Goal: Transaction & Acquisition: Purchase product/service

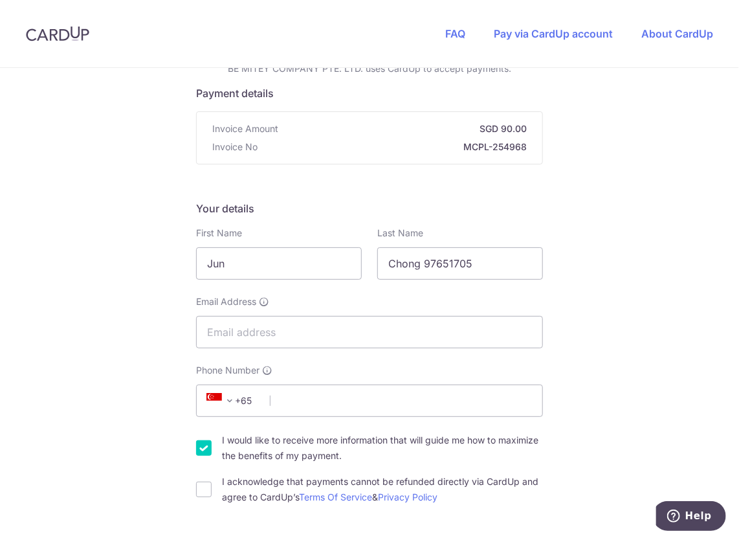
scroll to position [129, 0]
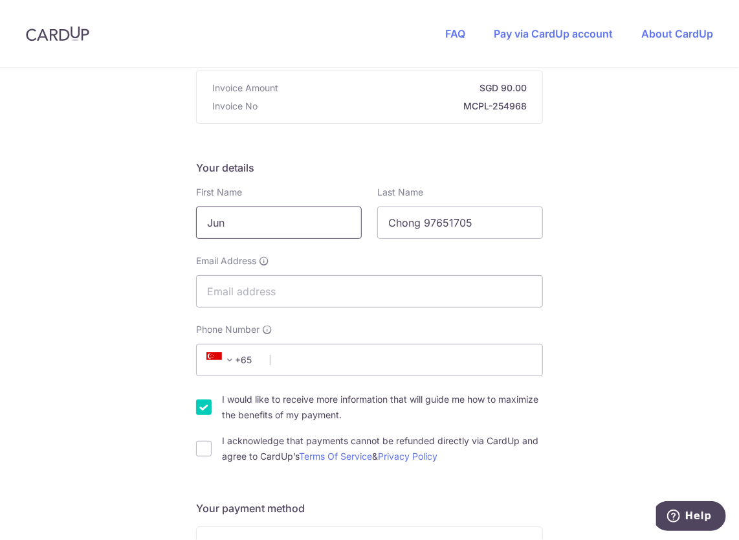
drag, startPoint x: 293, startPoint y: 227, endPoint x: 119, endPoint y: 236, distance: 174.3
type input "[PERSON_NAME]"
type input "Toh"
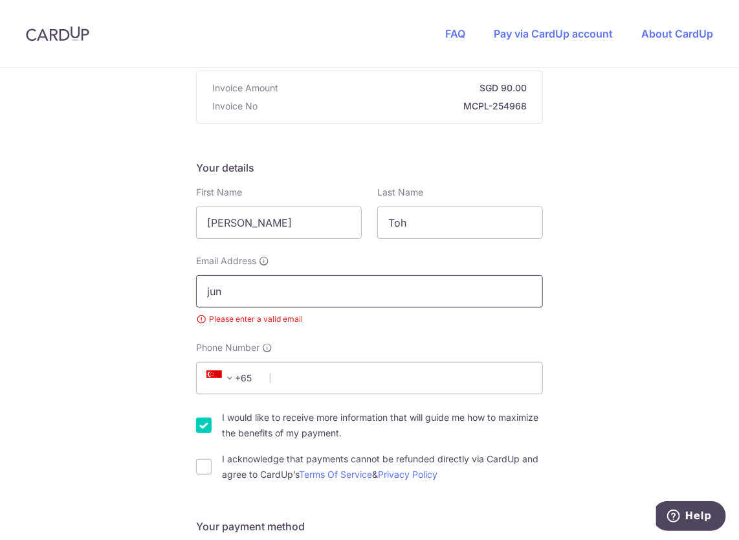
type input "[EMAIL_ADDRESS][DOMAIN_NAME]"
select select "65"
type input "97651705"
type input "079903"
type input "[STREET_ADDRESS]"
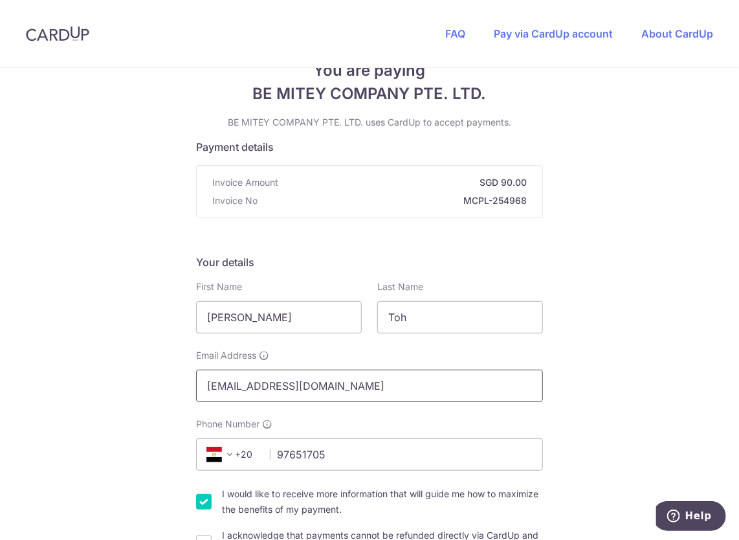
scroll to position [100, 0]
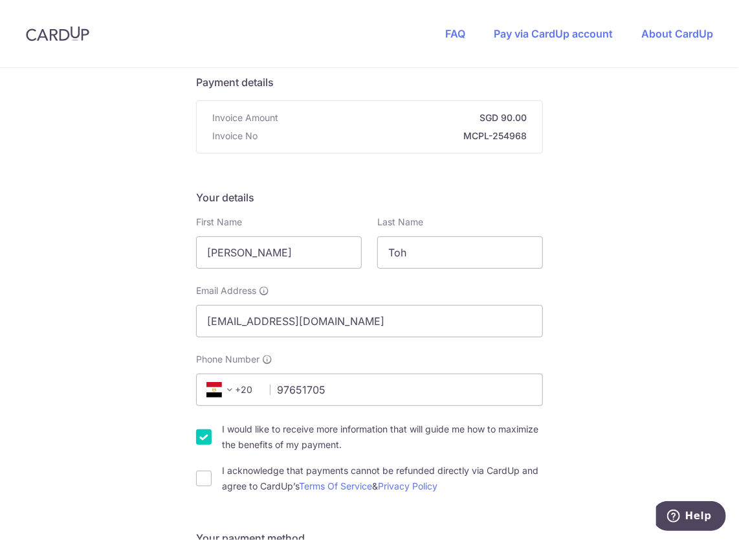
click at [227, 393] on span at bounding box center [230, 390] width 16 height 16
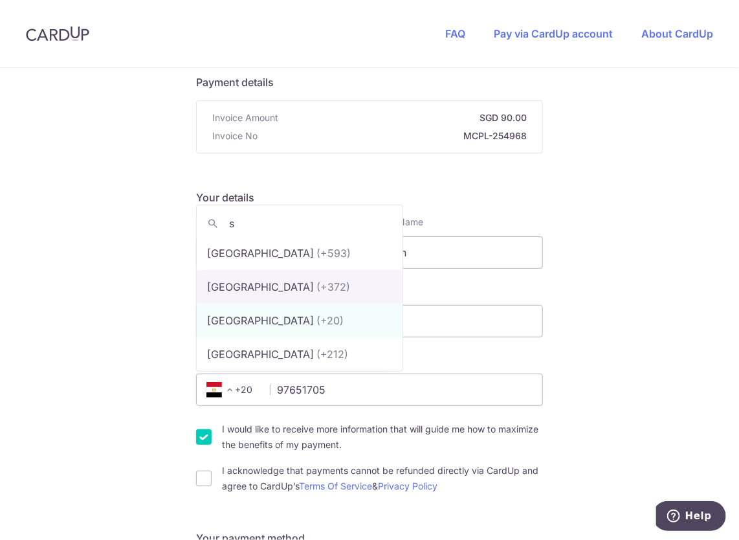
scroll to position [0, 0]
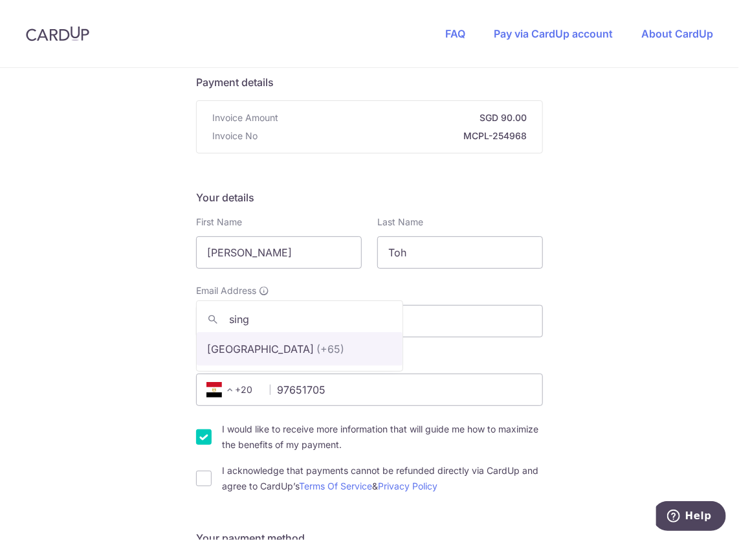
type input "sing"
select select "199"
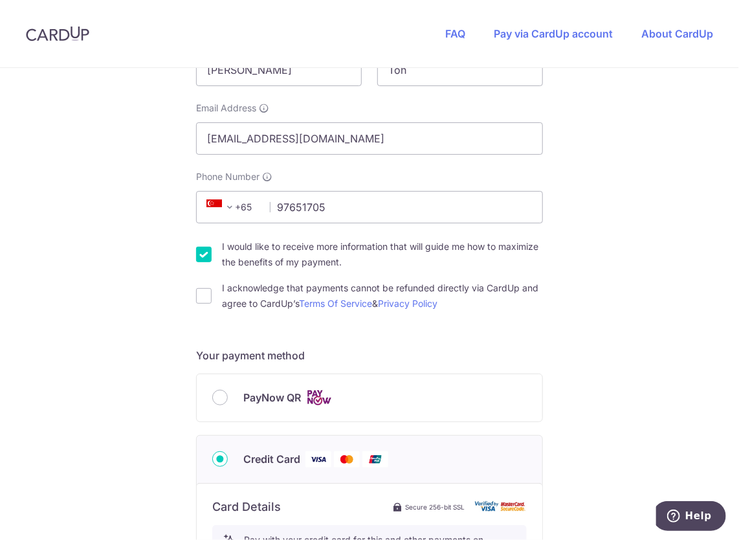
scroll to position [294, 0]
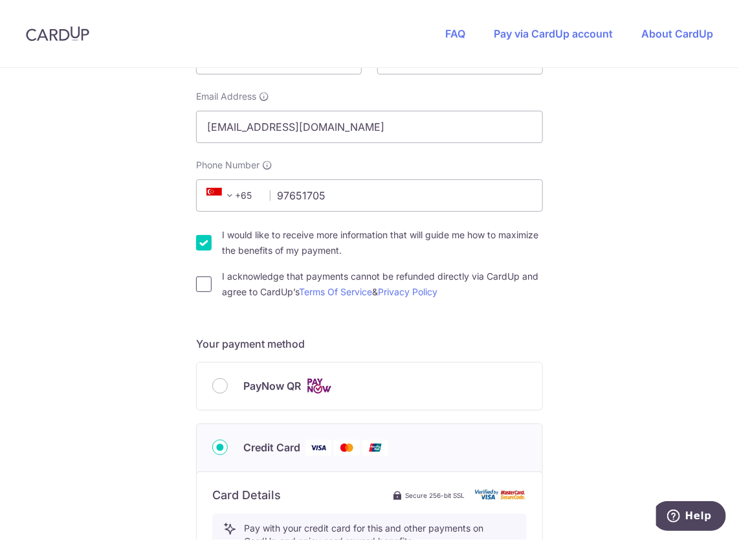
click at [198, 285] on input "I acknowledge that payments cannot be refunded directly via CardUp and agree to…" at bounding box center [204, 284] width 16 height 16
checkbox input "true"
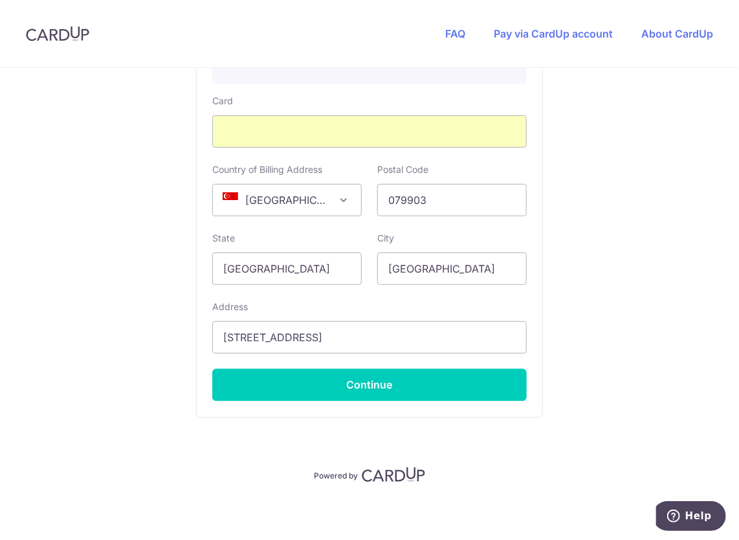
scroll to position [789, 0]
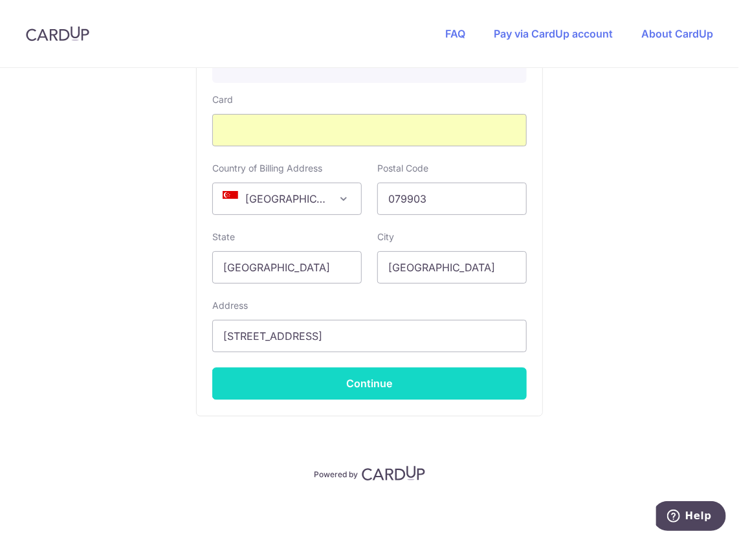
click at [340, 390] on button "Continue" at bounding box center [369, 384] width 315 height 32
type input "**** 8343"
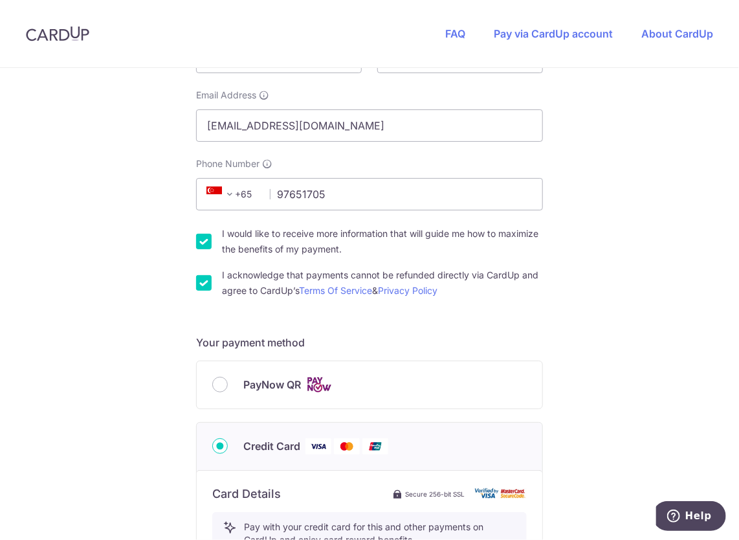
scroll to position [287, 0]
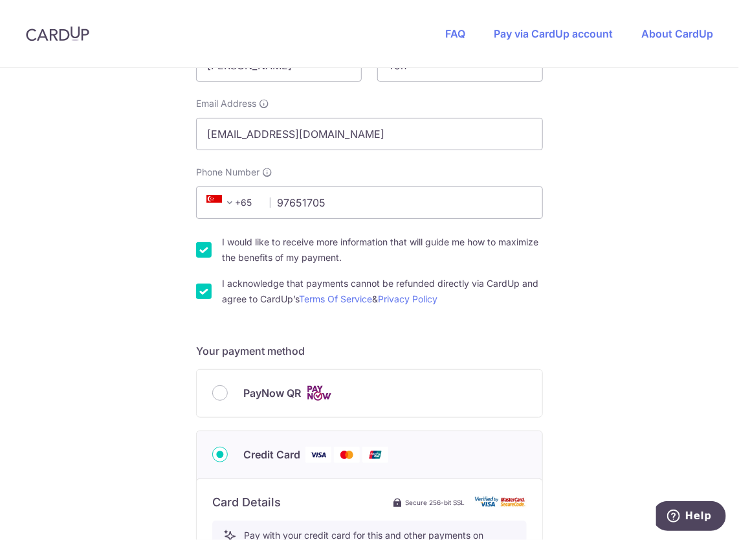
click at [196, 289] on input "I acknowledge that payments cannot be refunded directly via CardUp and agree to…" at bounding box center [204, 291] width 16 height 16
checkbox input "false"
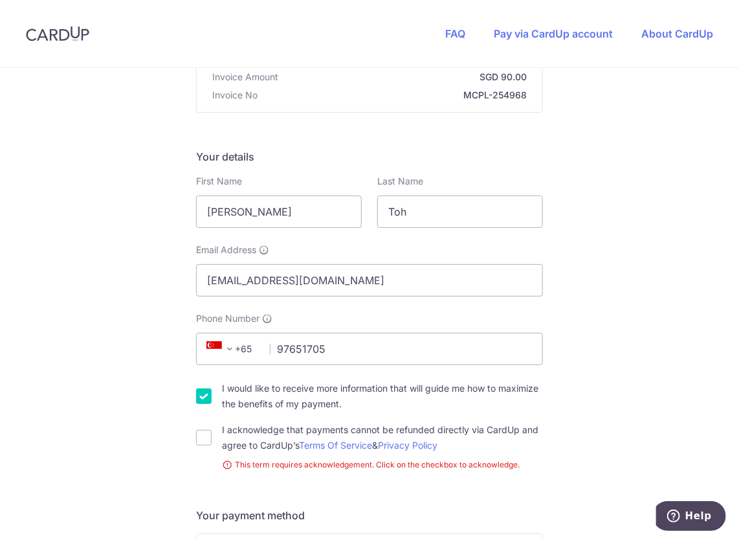
scroll to position [0, 0]
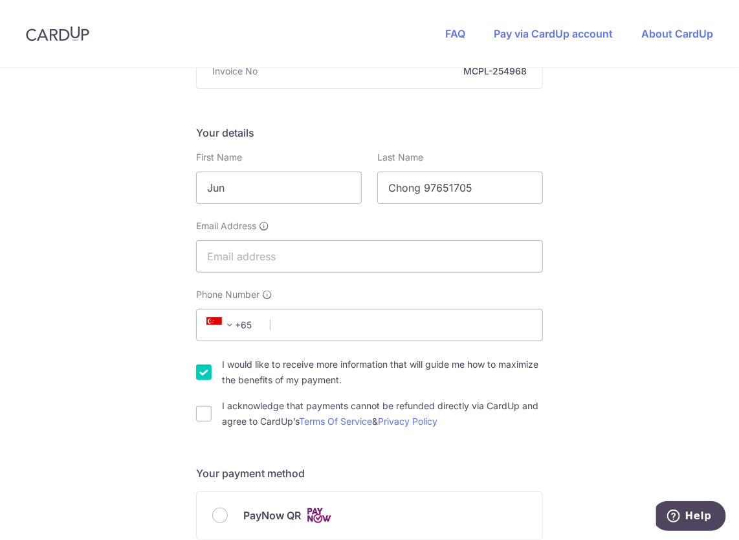
scroll to position [142, 0]
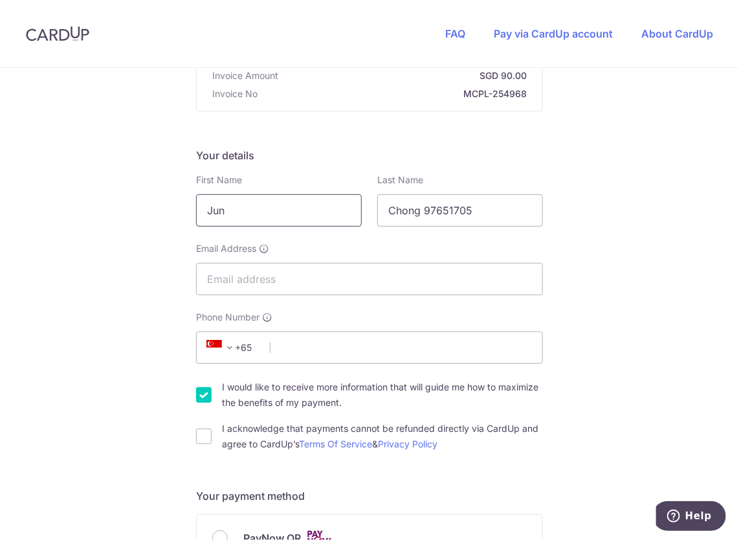
click at [279, 224] on input "Jun" at bounding box center [279, 210] width 166 height 32
type input "[PERSON_NAME]"
type input "Toh"
click at [335, 287] on input "Email Address" at bounding box center [369, 279] width 347 height 32
type input "[EMAIL_ADDRESS][DOMAIN_NAME]"
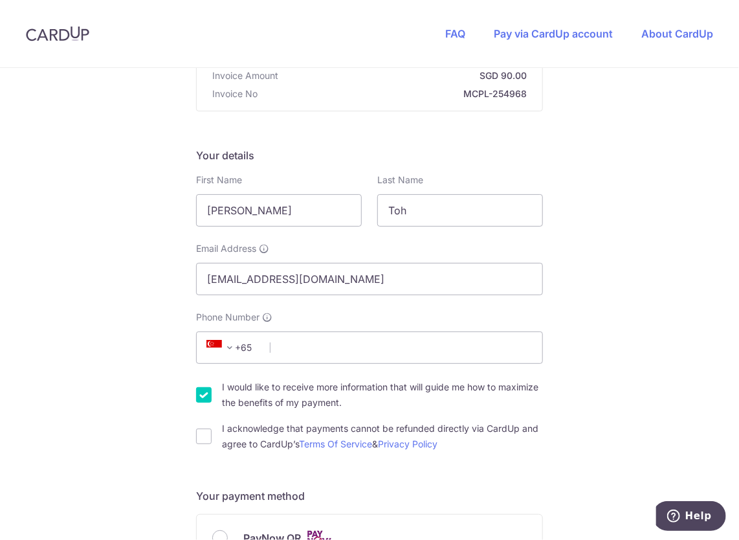
click at [400, 304] on div "Your details First Name [PERSON_NAME] Last Name Toh Email Address [EMAIL_ADDRES…" at bounding box center [369, 300] width 347 height 304
drag, startPoint x: 381, startPoint y: 338, endPoint x: 381, endPoint y: 346, distance: 7.8
click at [381, 338] on input "Phone Number" at bounding box center [369, 347] width 347 height 32
type input "97651705"
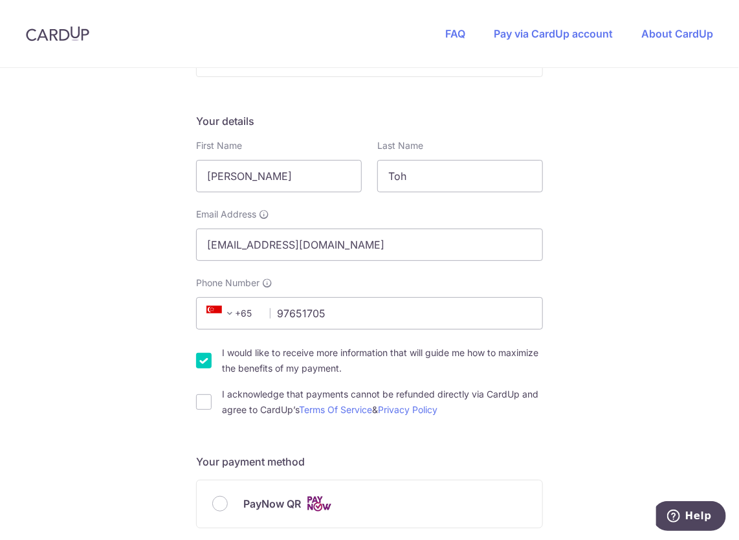
scroll to position [206, 0]
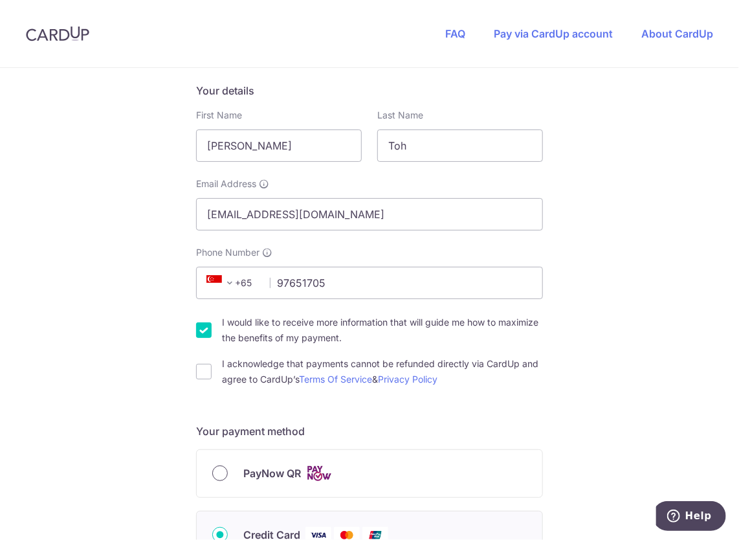
click at [214, 469] on input "PayNow QR" at bounding box center [220, 473] width 16 height 16
radio input "true"
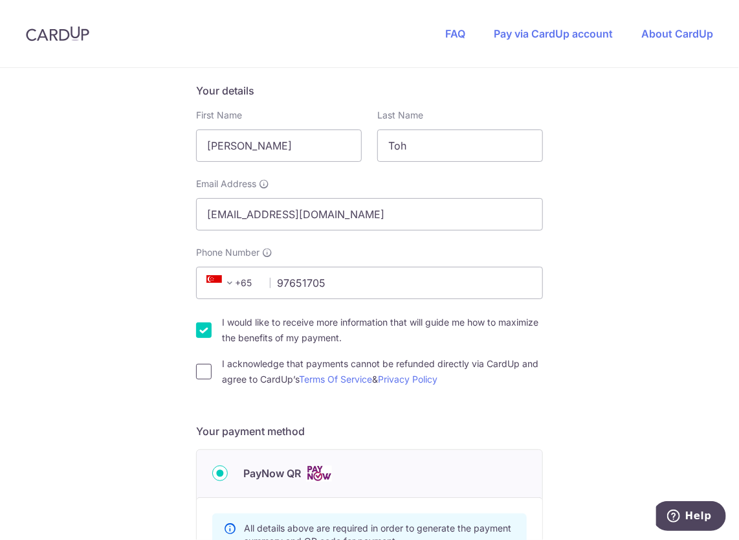
click at [199, 368] on input "I acknowledge that payments cannot be refunded directly via CardUp and agree to…" at bounding box center [204, 372] width 16 height 16
checkbox input "true"
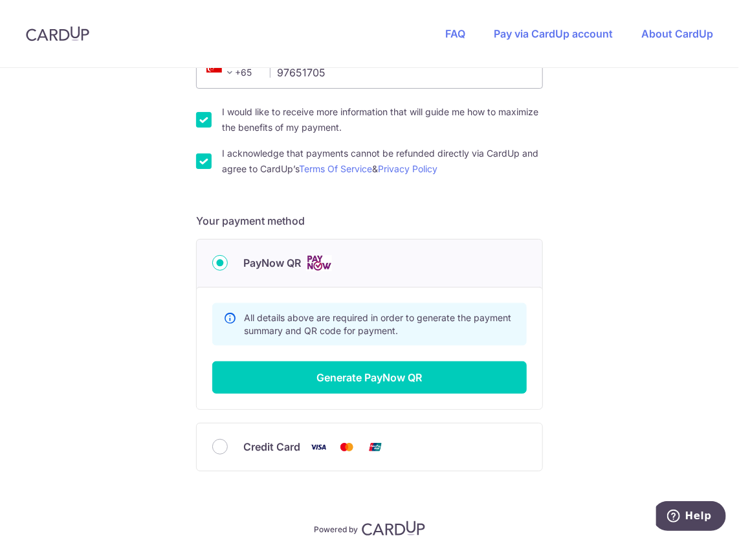
scroll to position [465, 0]
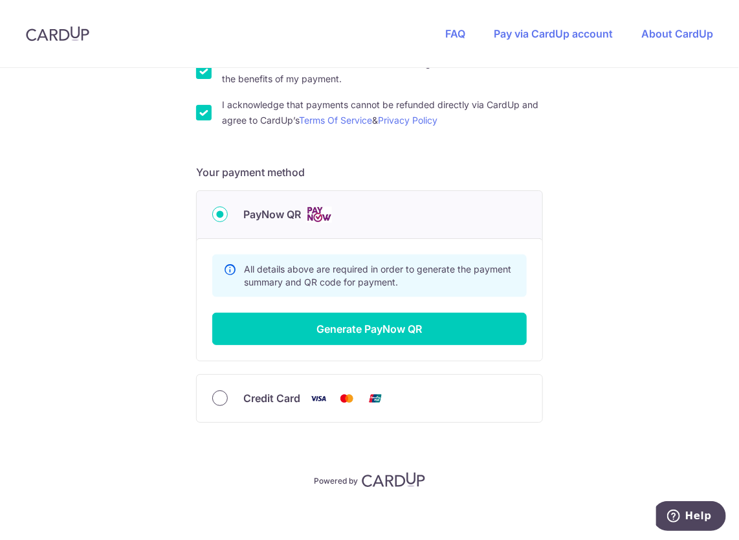
click at [218, 395] on input "Credit Card" at bounding box center [220, 398] width 16 height 16
radio input "true"
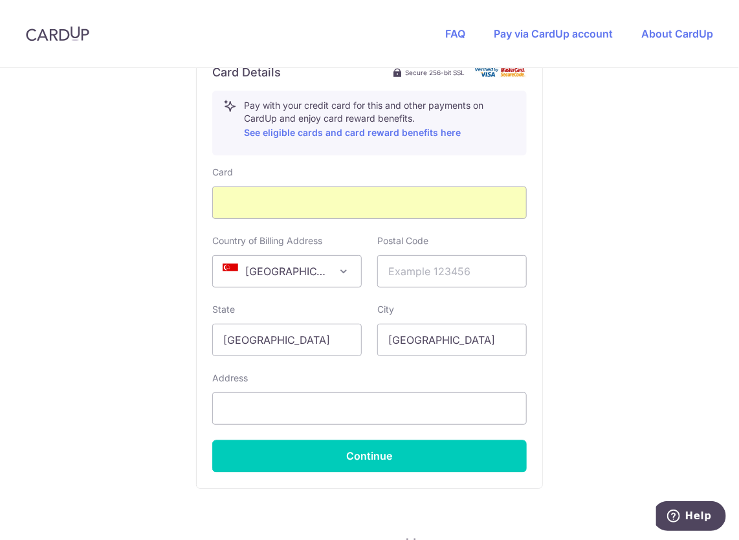
scroll to position [724, 0]
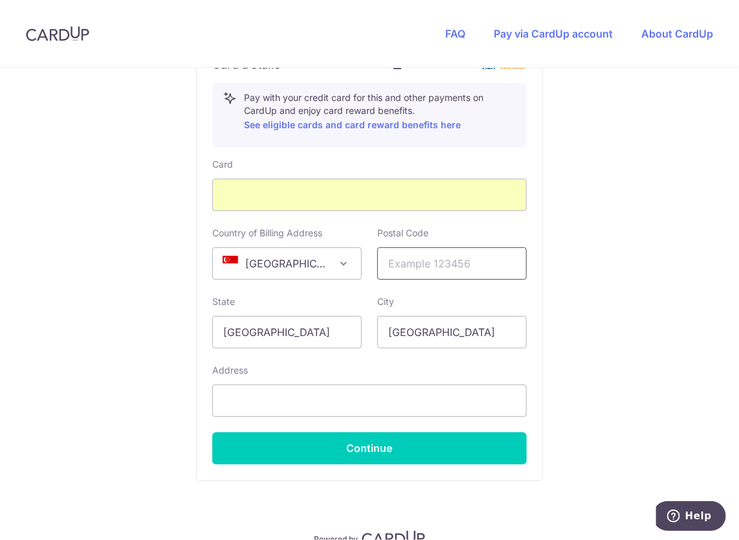
click at [392, 260] on input "text" at bounding box center [451, 263] width 149 height 32
type input "079903"
click at [378, 403] on input "text" at bounding box center [369, 400] width 315 height 32
click at [427, 406] on input "text" at bounding box center [369, 400] width 315 height 32
type input "[STREET_ADDRESS]"
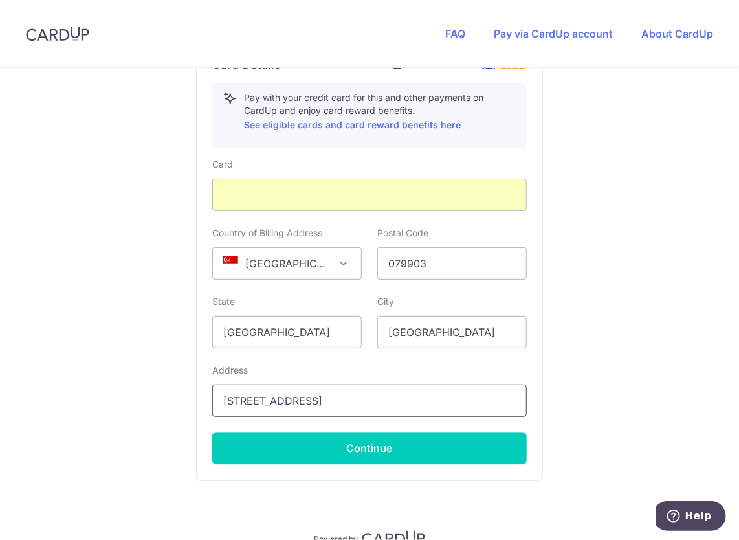
click at [516, 408] on input "[STREET_ADDRESS]" at bounding box center [369, 400] width 315 height 32
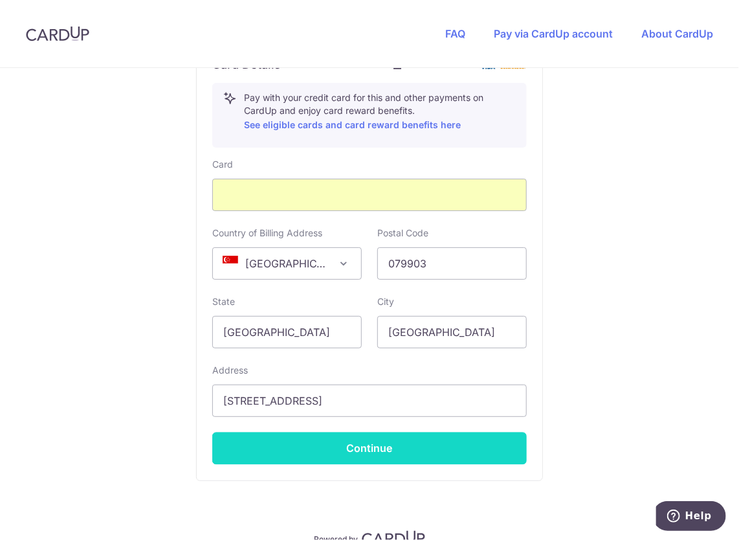
click at [480, 450] on button "Continue" at bounding box center [369, 448] width 315 height 32
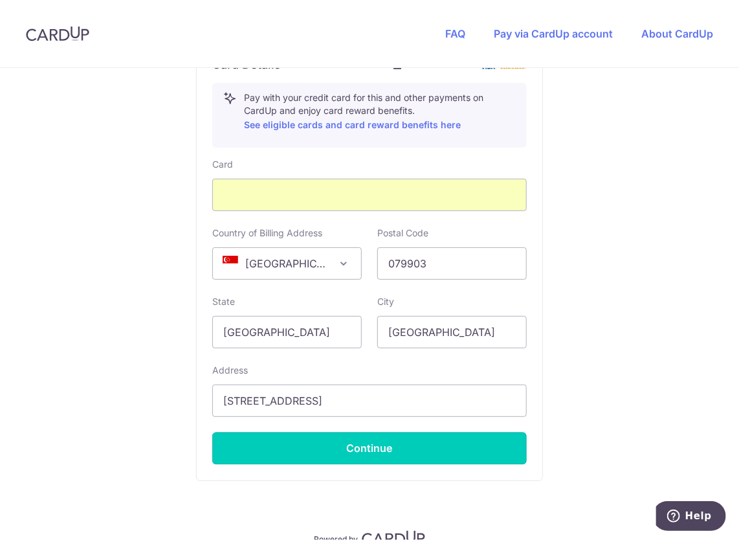
type input "**** 8343"
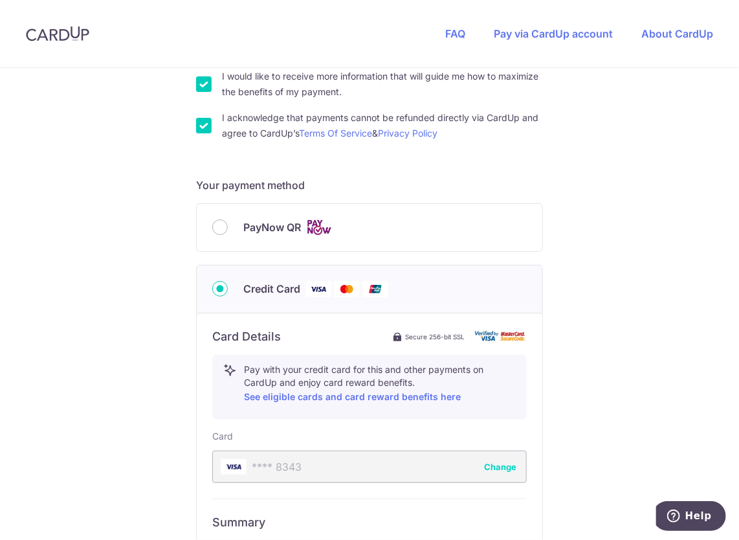
scroll to position [438, 0]
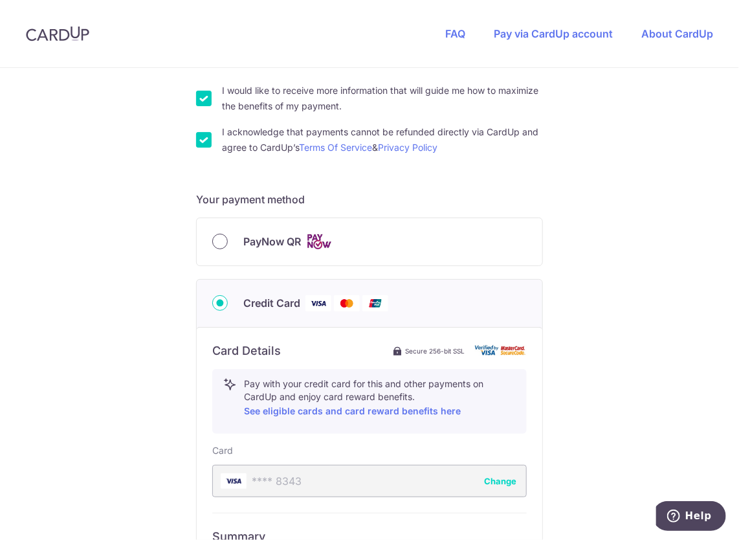
click at [217, 239] on input "PayNow QR" at bounding box center [220, 242] width 16 height 16
radio input "true"
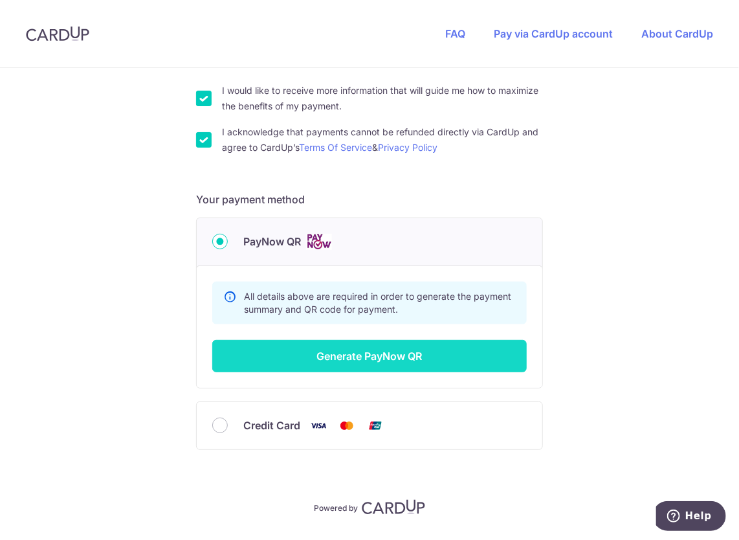
click at [332, 356] on button "Generate PayNow QR" at bounding box center [369, 356] width 315 height 32
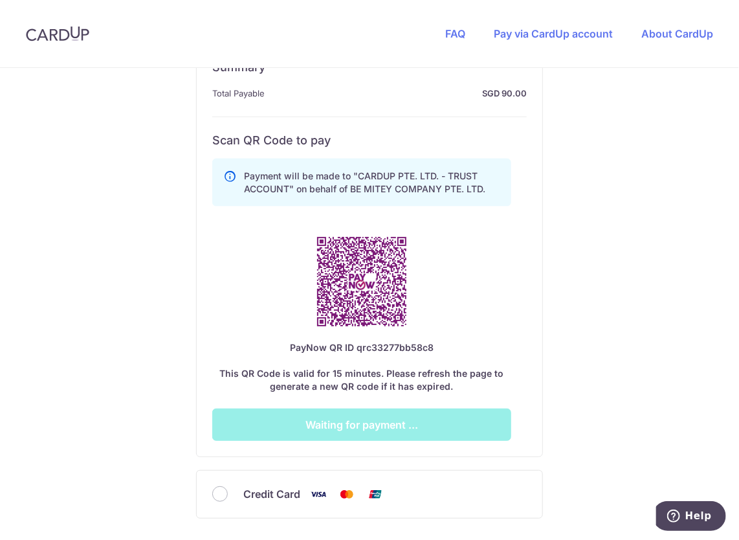
scroll to position [697, 0]
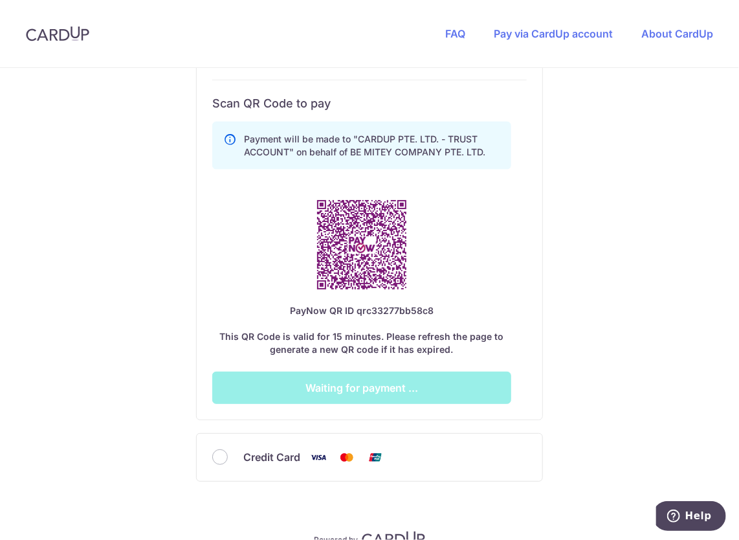
click at [492, 271] on div "Payment will be made to "CARDUP PTE. LTD. - TRUST ACCOUNT" on behalf of BE MITE…" at bounding box center [361, 259] width 299 height 287
